Goal: Task Accomplishment & Management: Manage account settings

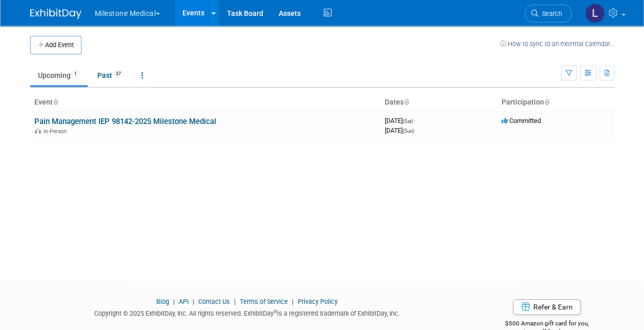
click at [105, 117] on link "Pain Management IEP 98142-2025 Milestone Medical" at bounding box center [125, 121] width 182 height 9
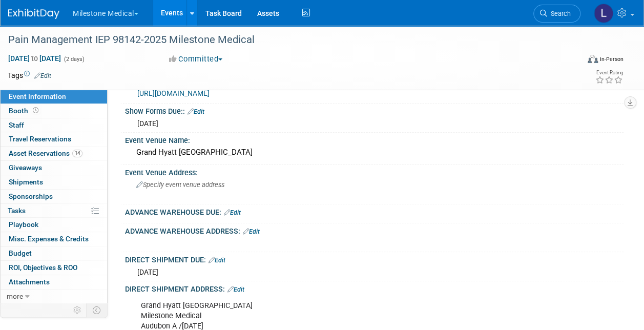
scroll to position [102, 0]
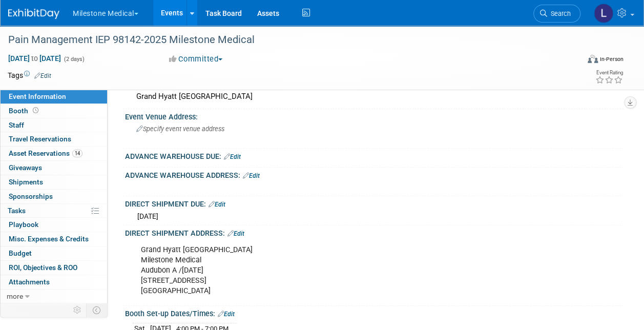
click at [257, 173] on link "Edit" at bounding box center [251, 175] width 17 height 7
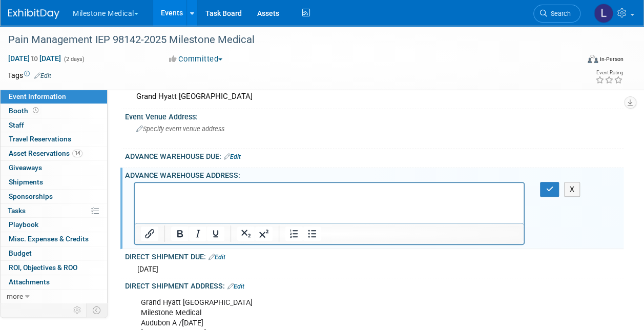
scroll to position [0, 0]
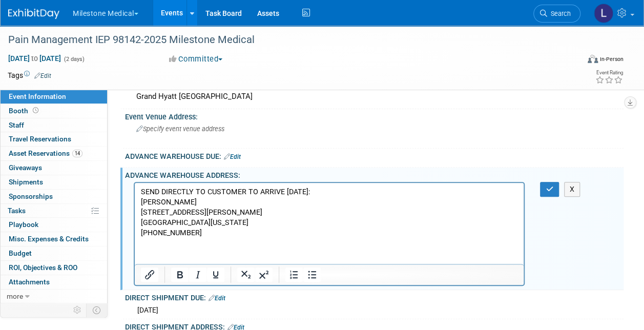
click at [548, 183] on button "button" at bounding box center [549, 189] width 19 height 15
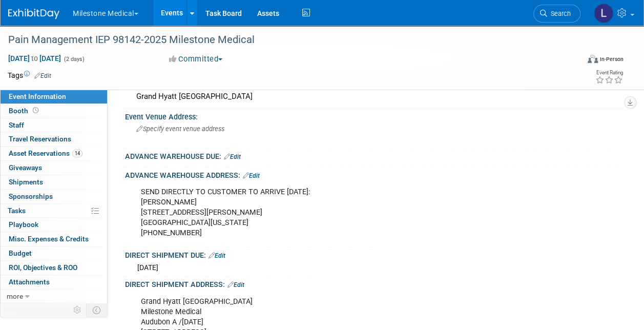
click at [239, 156] on link "Edit" at bounding box center [232, 156] width 17 height 7
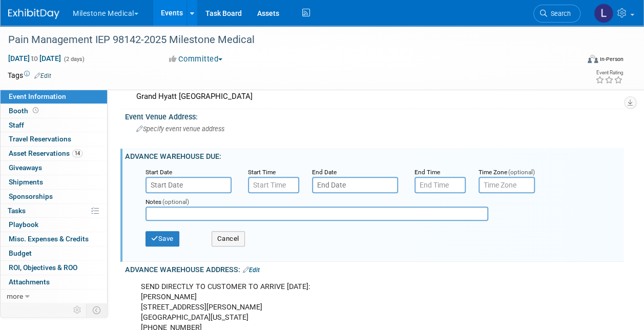
click at [204, 182] on input "text" at bounding box center [189, 185] width 86 height 16
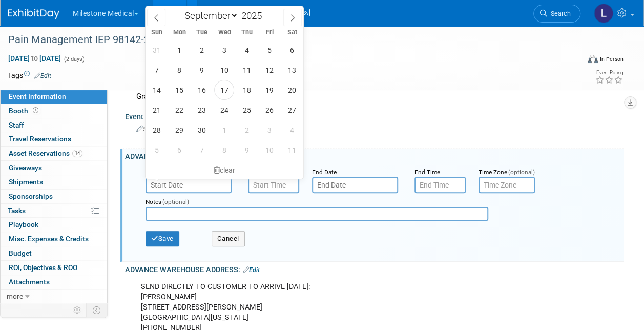
click at [235, 15] on select "January February March April May June July August September October November De…" at bounding box center [208, 15] width 59 height 13
select select "9"
click at [179, 9] on select "January February March April May June July August September October November De…" at bounding box center [208, 15] width 59 height 13
click at [222, 90] on span "15" at bounding box center [224, 90] width 20 height 20
type input "Oct 15, 2025"
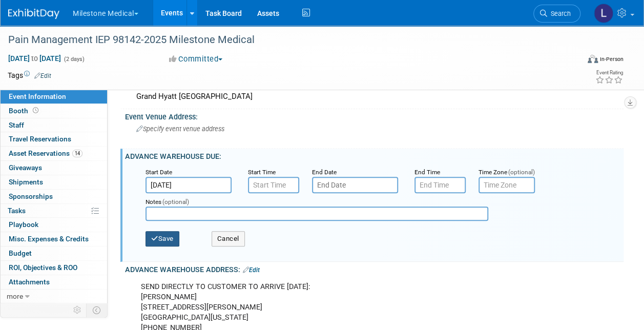
click at [170, 239] on button "Save" at bounding box center [163, 238] width 34 height 15
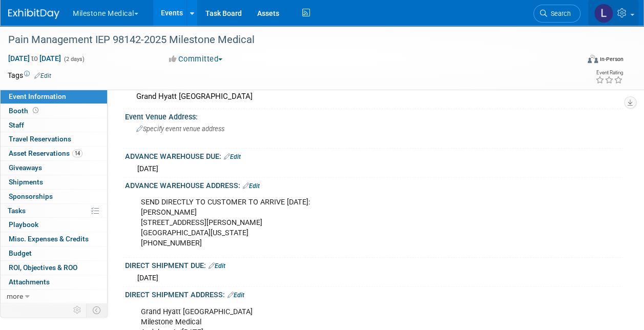
click at [629, 13] on icon at bounding box center [623, 12] width 12 height 9
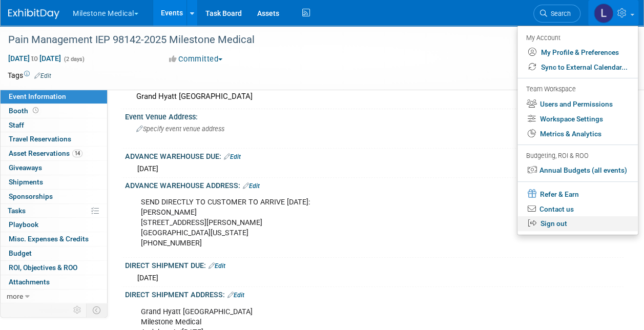
click at [563, 222] on link "Sign out" at bounding box center [578, 223] width 120 height 15
